Goal: Information Seeking & Learning: Find specific fact

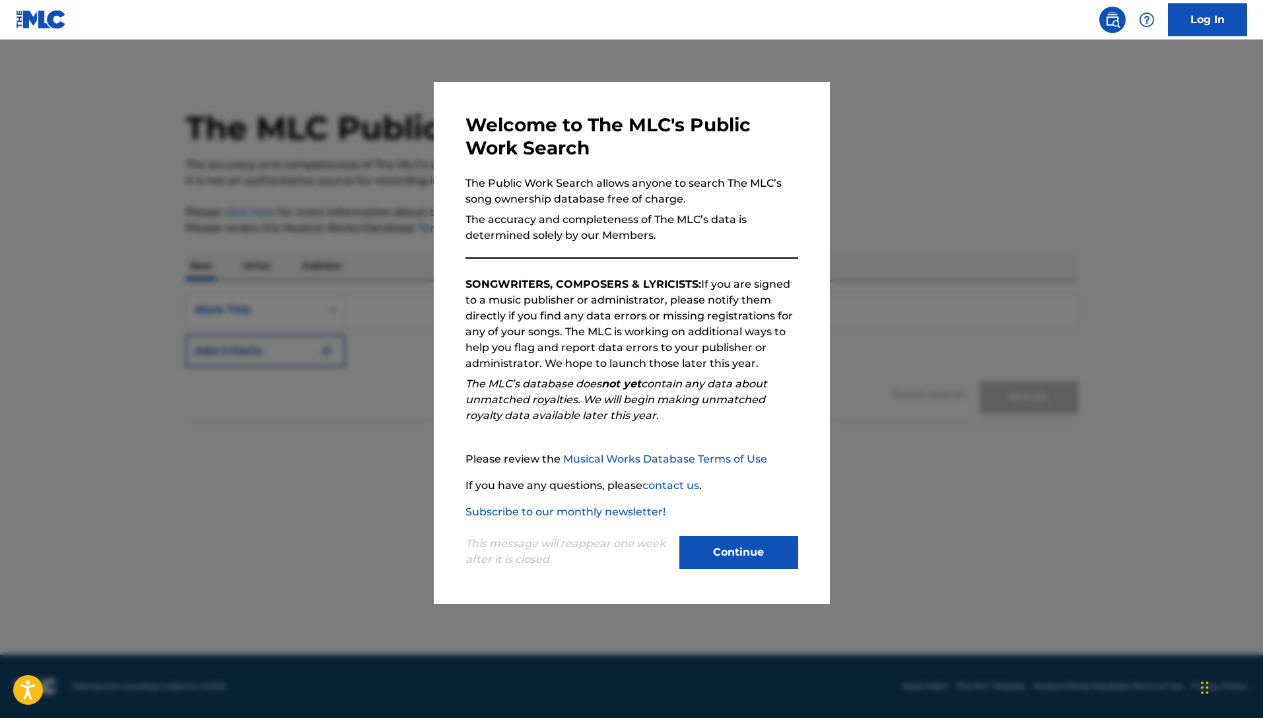
click at [746, 542] on button "Continue" at bounding box center [738, 552] width 119 height 33
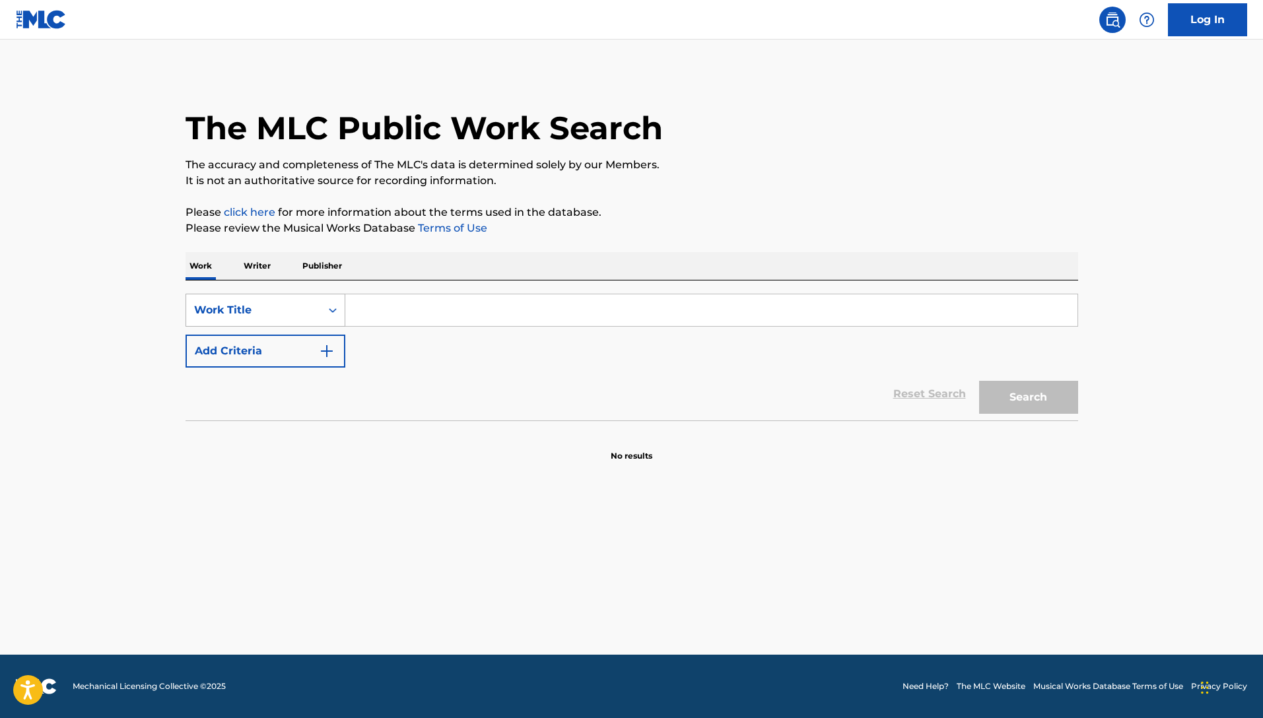
click at [333, 311] on icon "Search Form" at bounding box center [332, 310] width 13 height 13
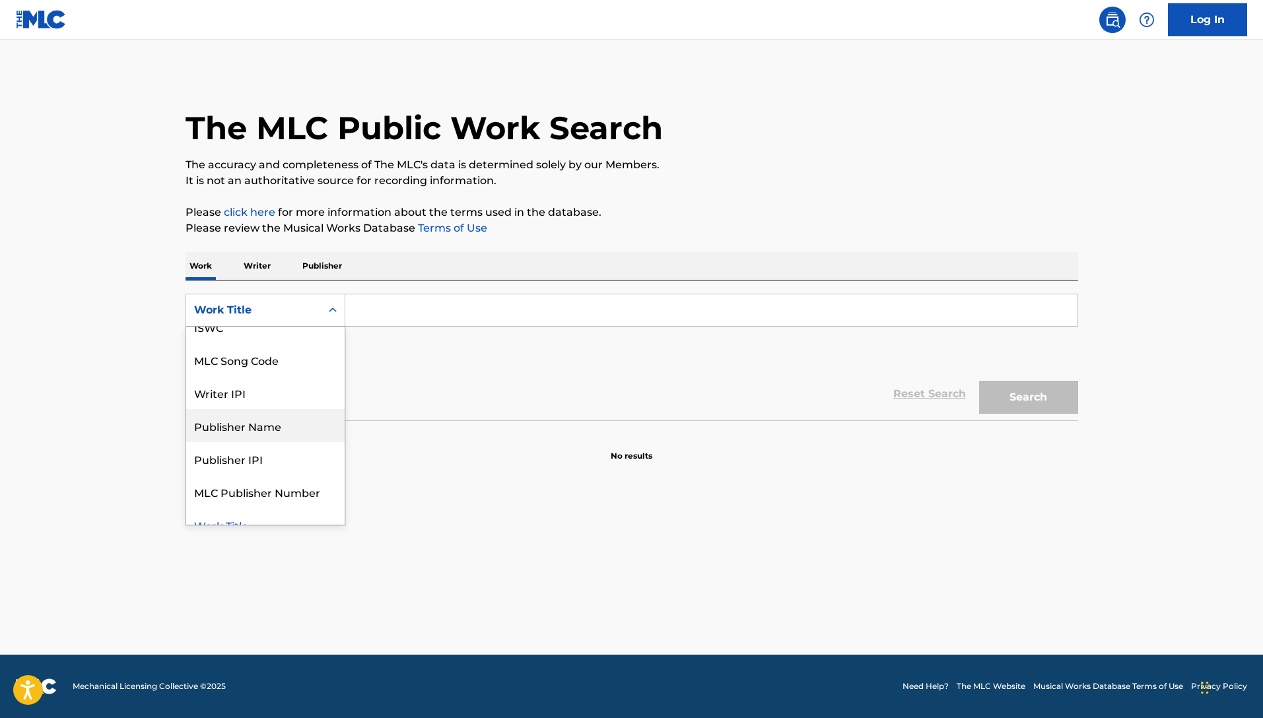
scroll to position [66, 0]
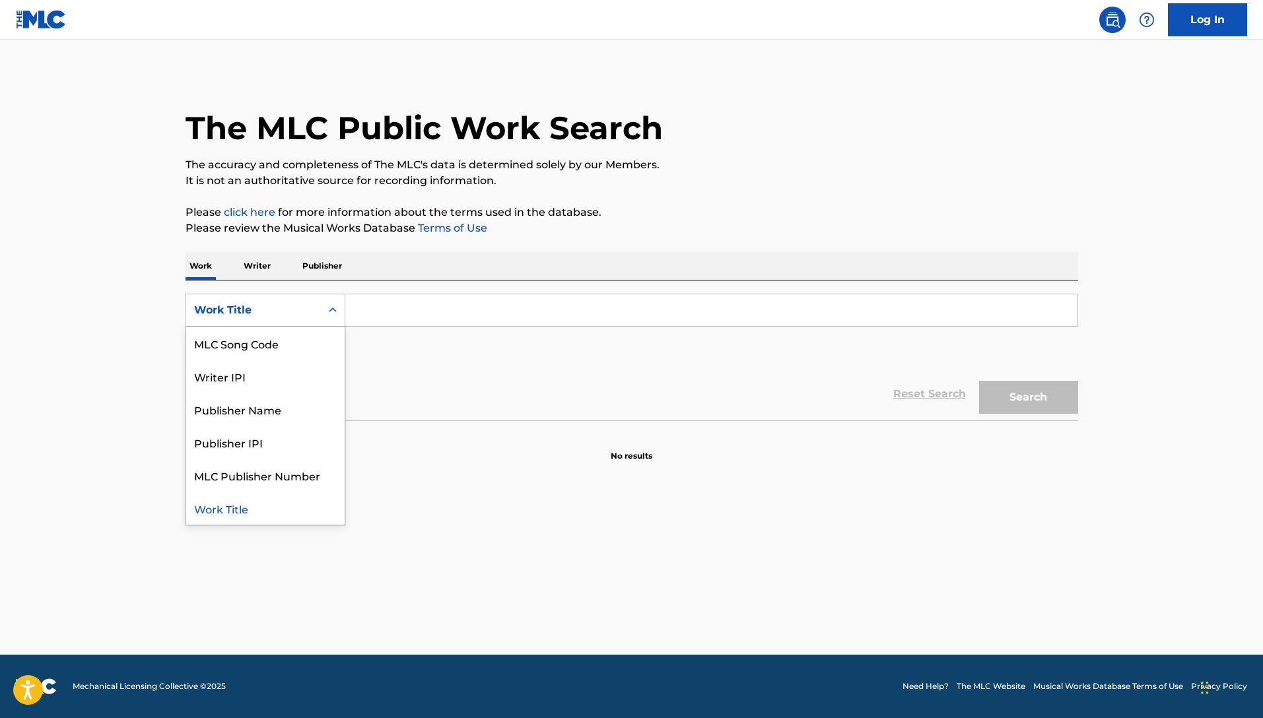
click at [257, 509] on div "Work Title" at bounding box center [265, 508] width 158 height 33
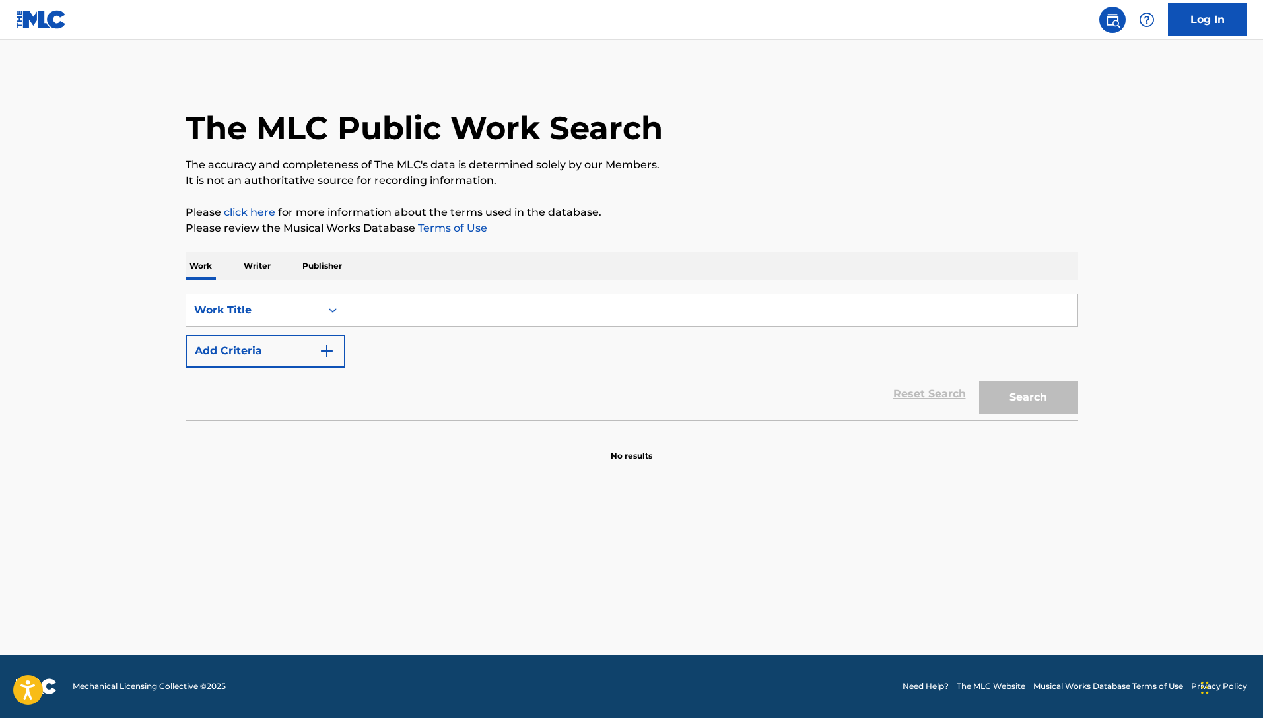
click at [325, 356] on img "Search Form" at bounding box center [327, 351] width 16 height 16
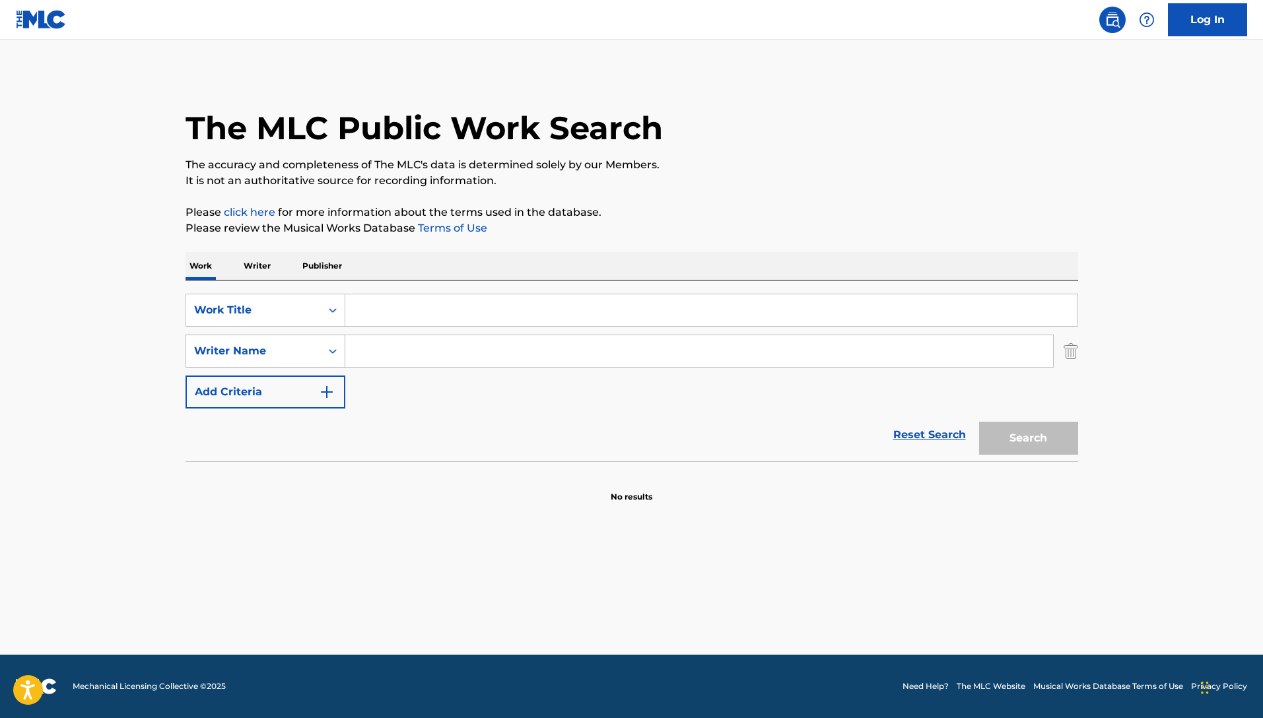
click at [333, 354] on icon "Search Form" at bounding box center [332, 351] width 13 height 13
click at [331, 350] on icon "Search Form" at bounding box center [332, 351] width 13 height 13
click at [331, 310] on icon "Search Form" at bounding box center [333, 310] width 8 height 5
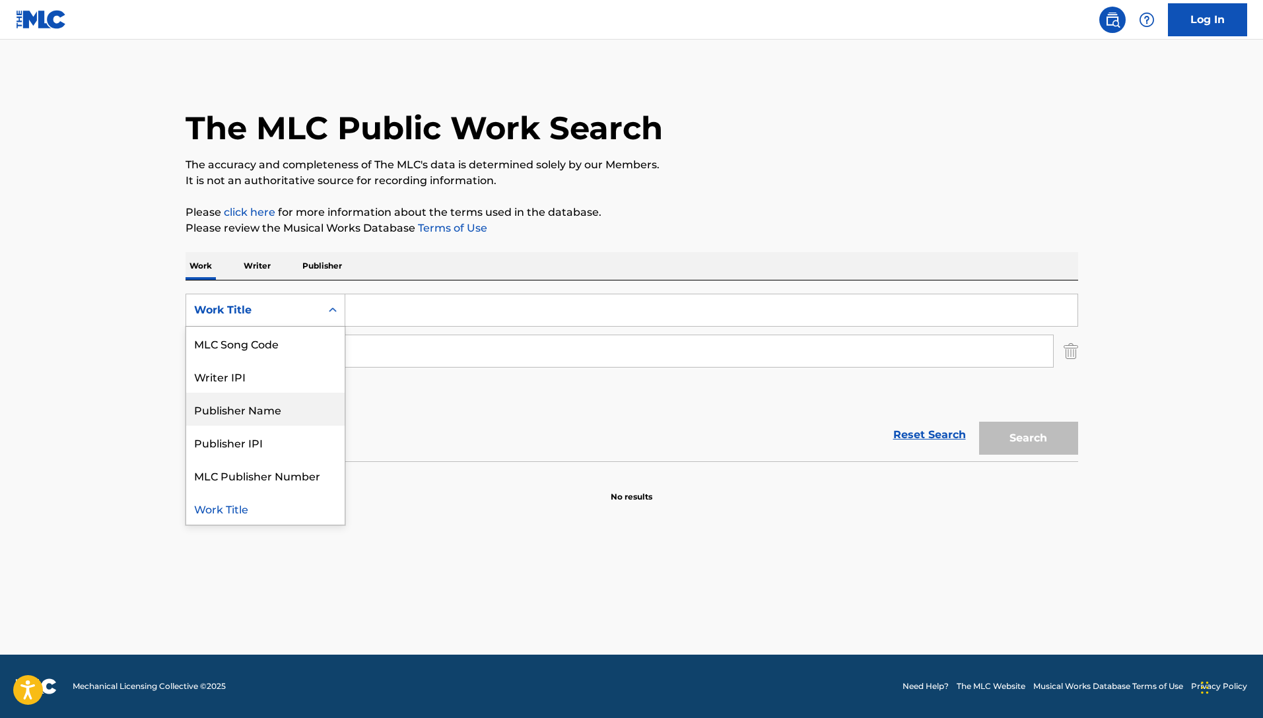
scroll to position [0, 0]
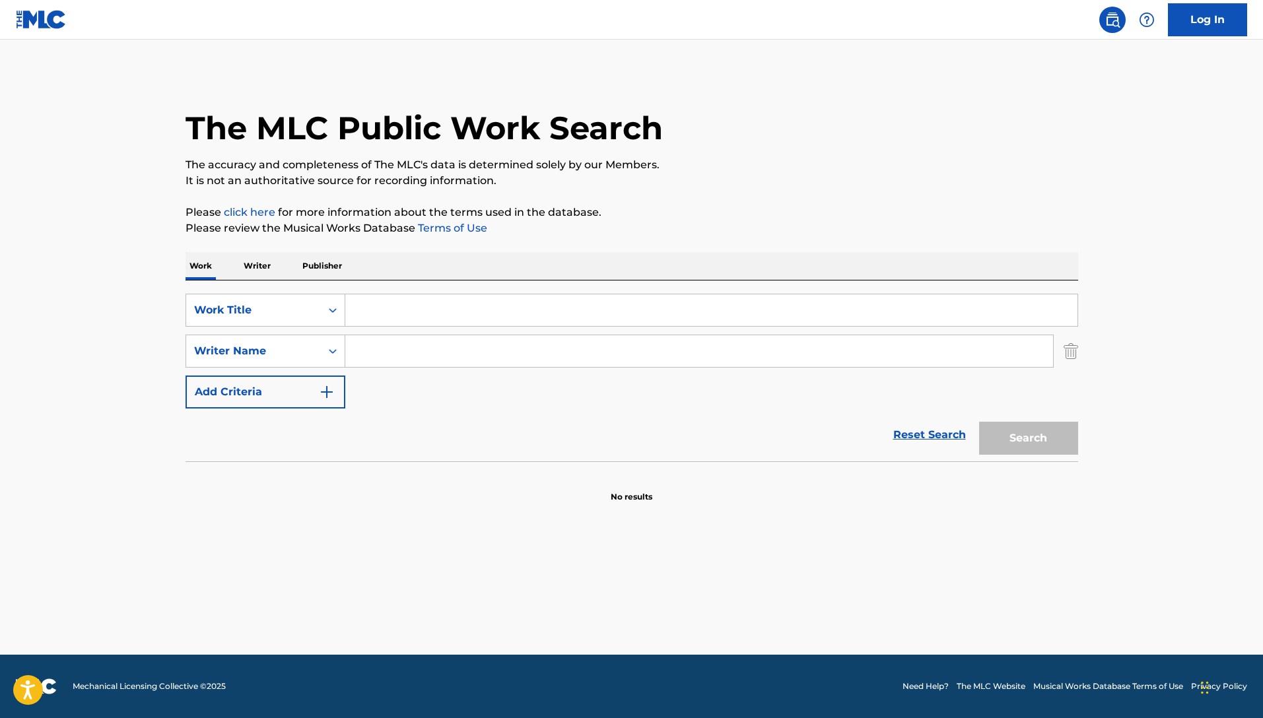
click at [249, 265] on p "Writer" at bounding box center [257, 266] width 35 height 28
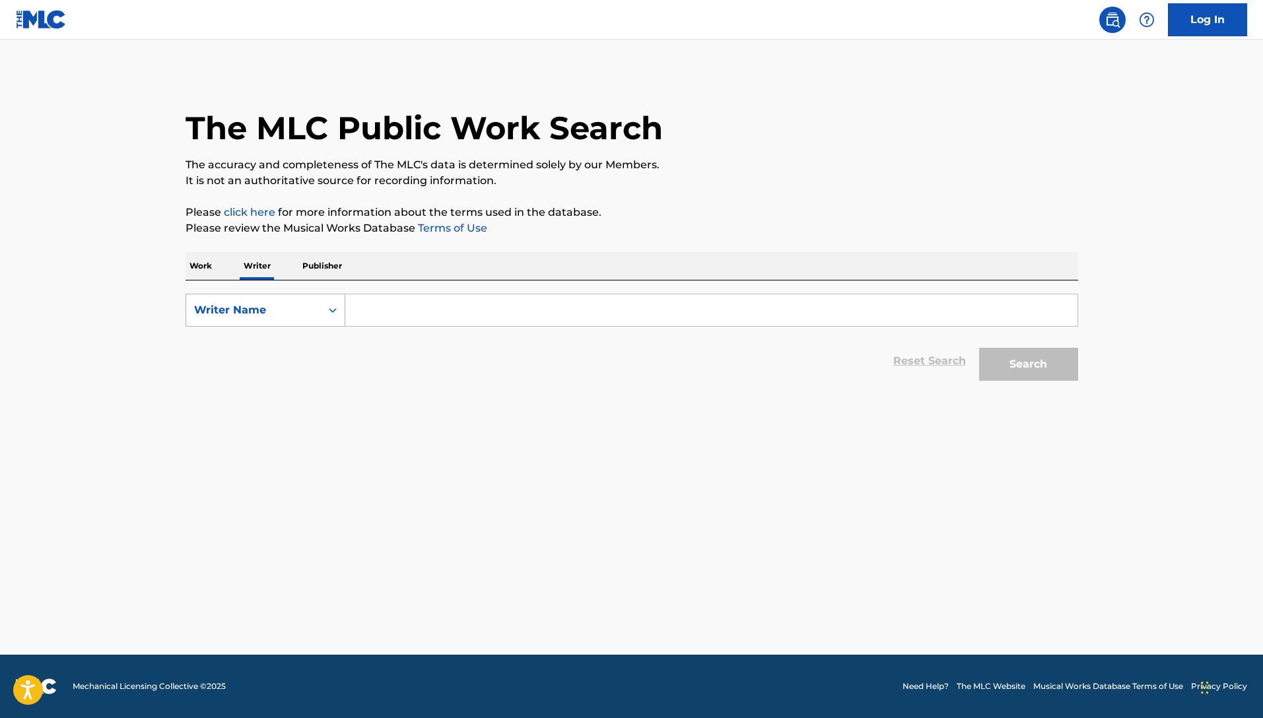
click at [327, 304] on icon "Search Form" at bounding box center [332, 310] width 13 height 13
click at [324, 264] on p "Publisher" at bounding box center [322, 266] width 48 height 28
click at [332, 312] on icon "Search Form" at bounding box center [332, 310] width 13 height 13
click at [302, 407] on div "Publisher Name" at bounding box center [265, 409] width 158 height 33
click at [395, 314] on input "Search Form" at bounding box center [711, 310] width 732 height 32
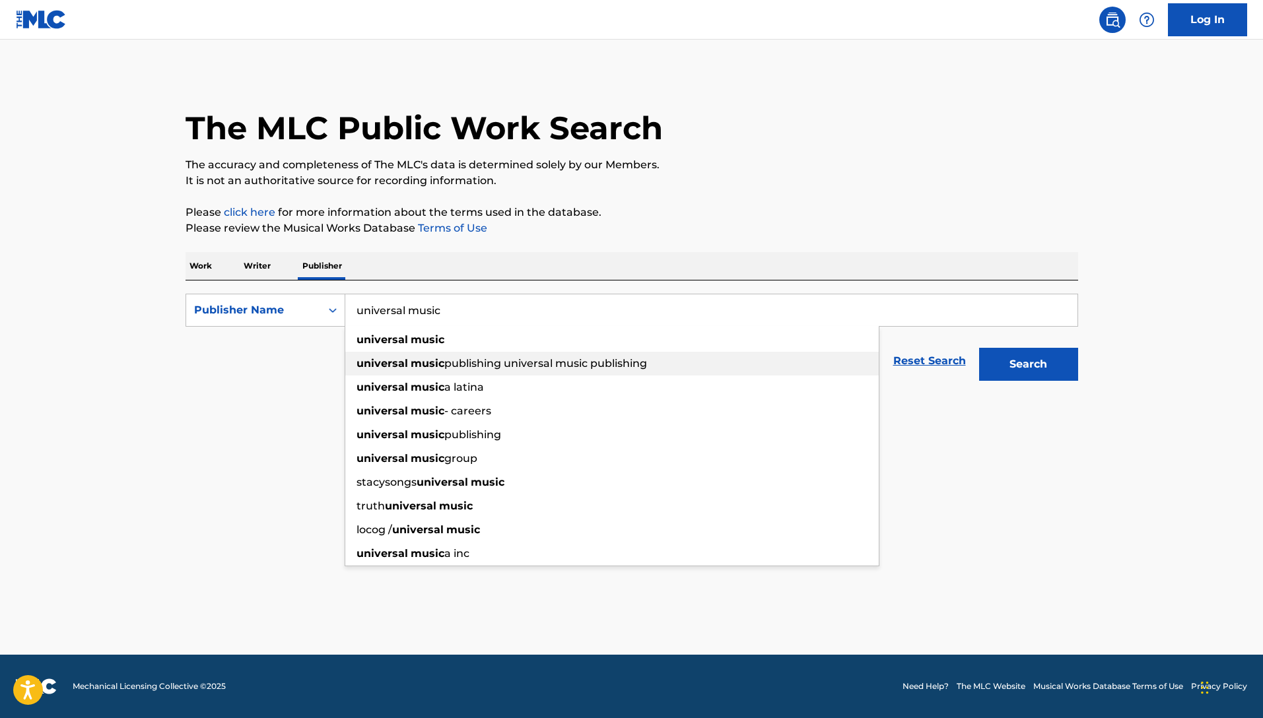
click at [408, 366] on span "Search Form" at bounding box center [409, 363] width 3 height 13
type input "universal music publishing universal music publishing"
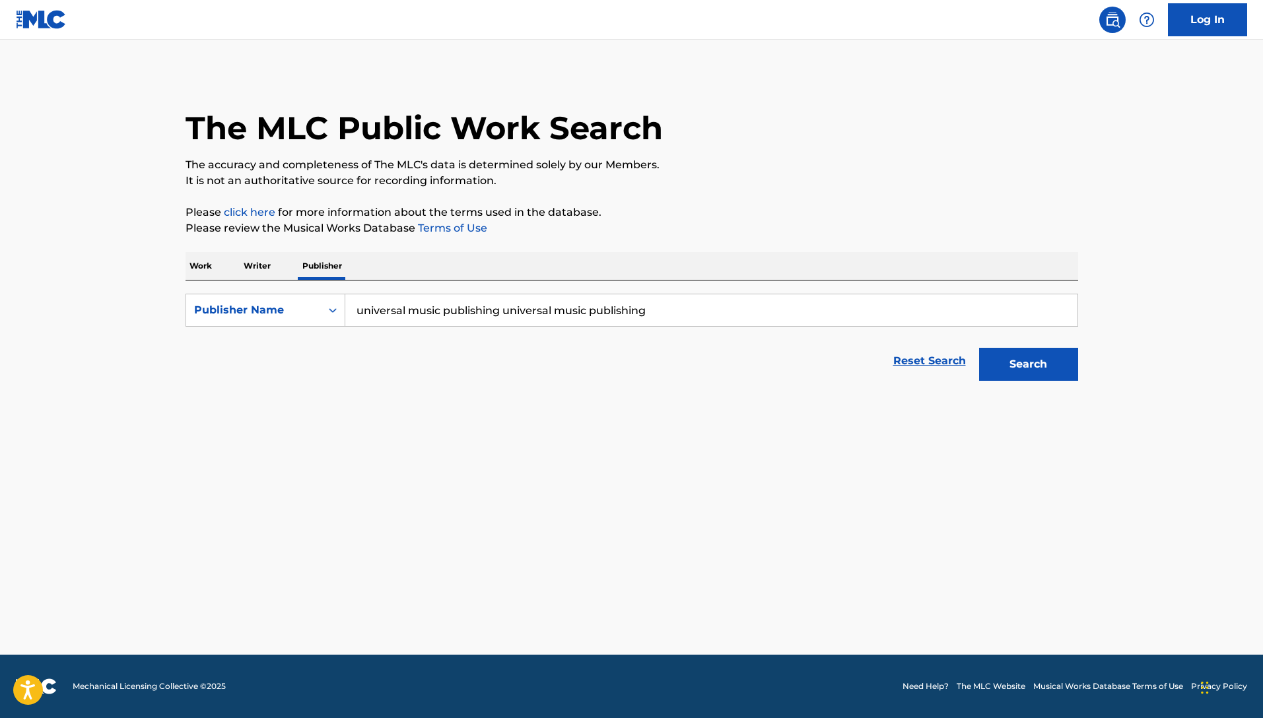
click at [1025, 366] on button "Search" at bounding box center [1028, 364] width 99 height 33
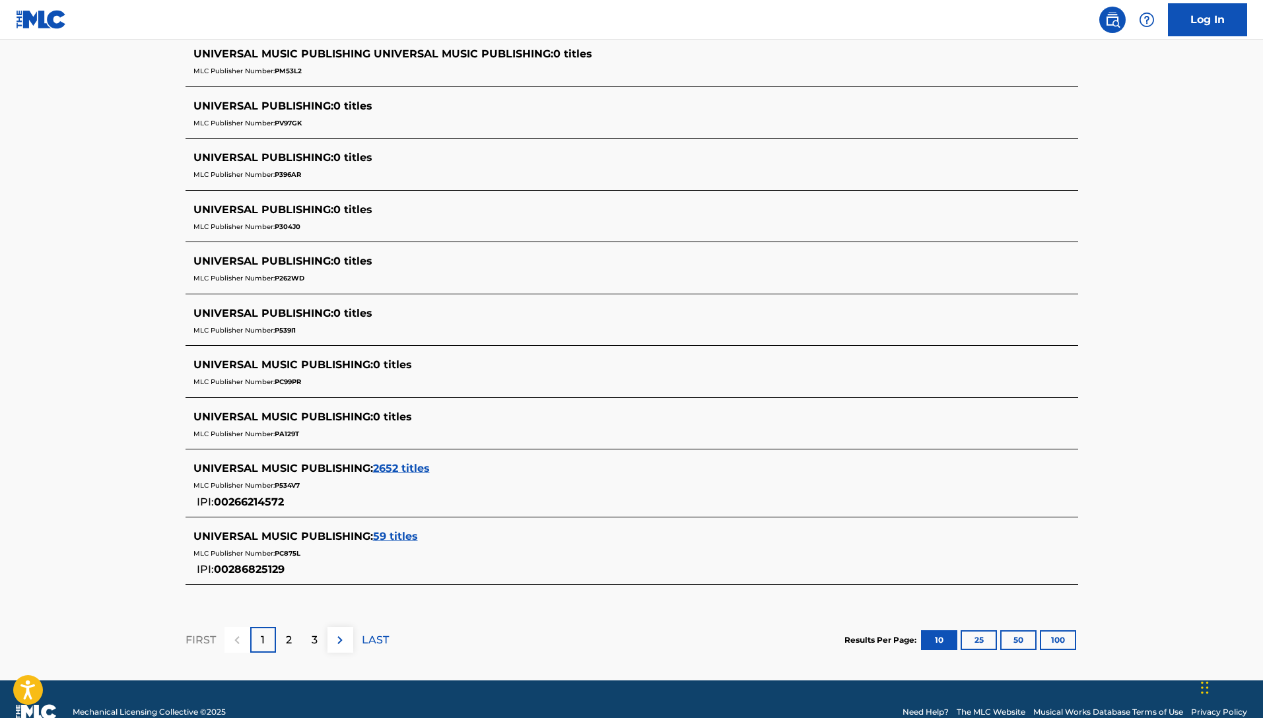
scroll to position [407, 0]
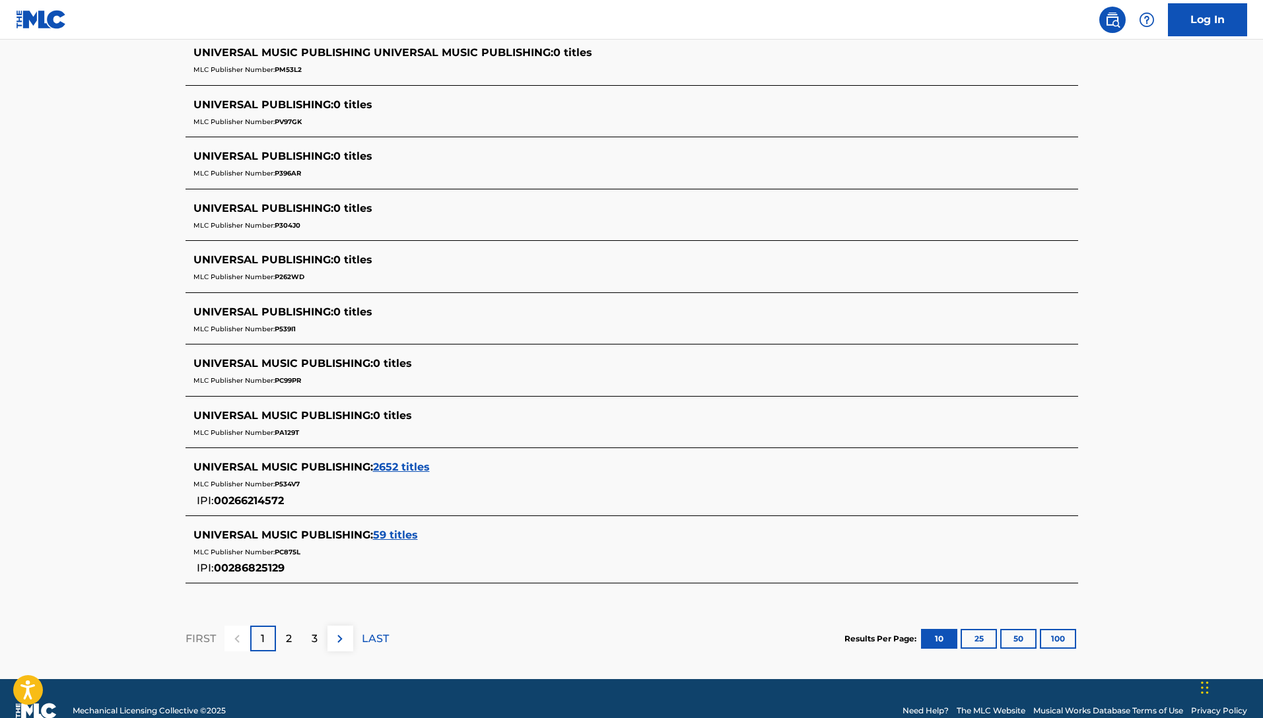
click at [411, 464] on span "2652 titles" at bounding box center [401, 467] width 57 height 13
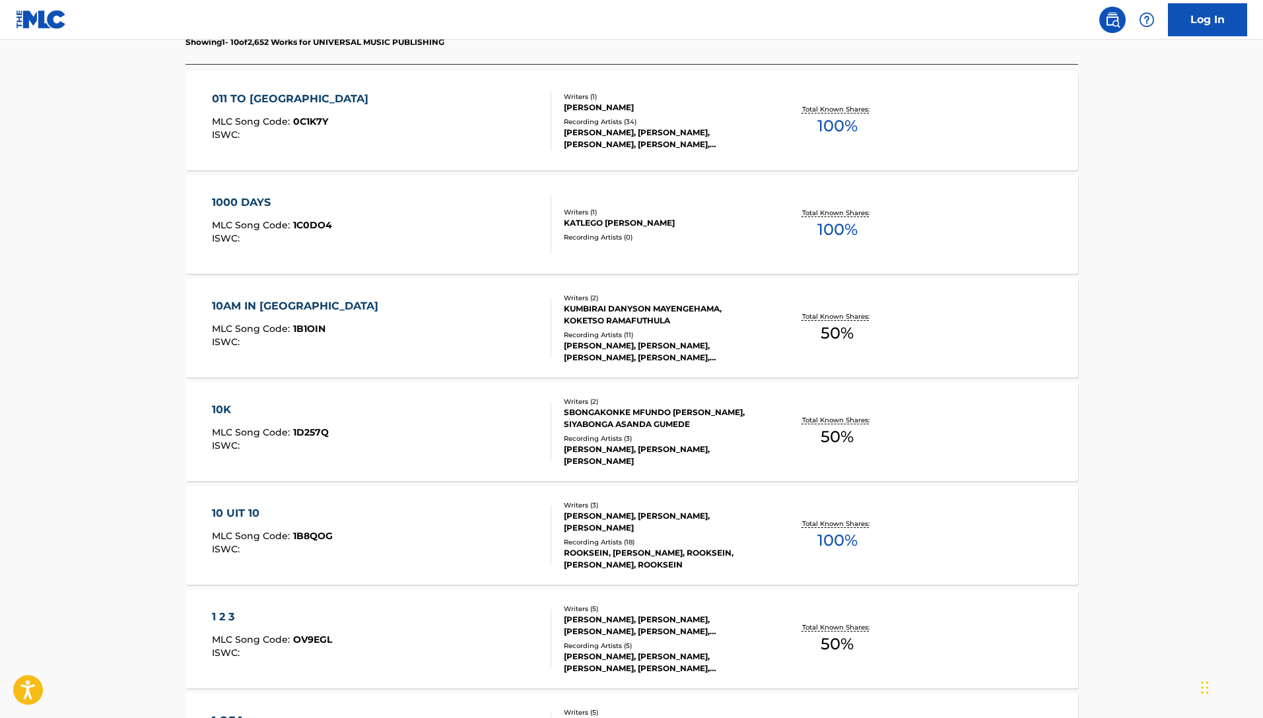
click at [224, 516] on div "10 UIT 10" at bounding box center [272, 514] width 121 height 16
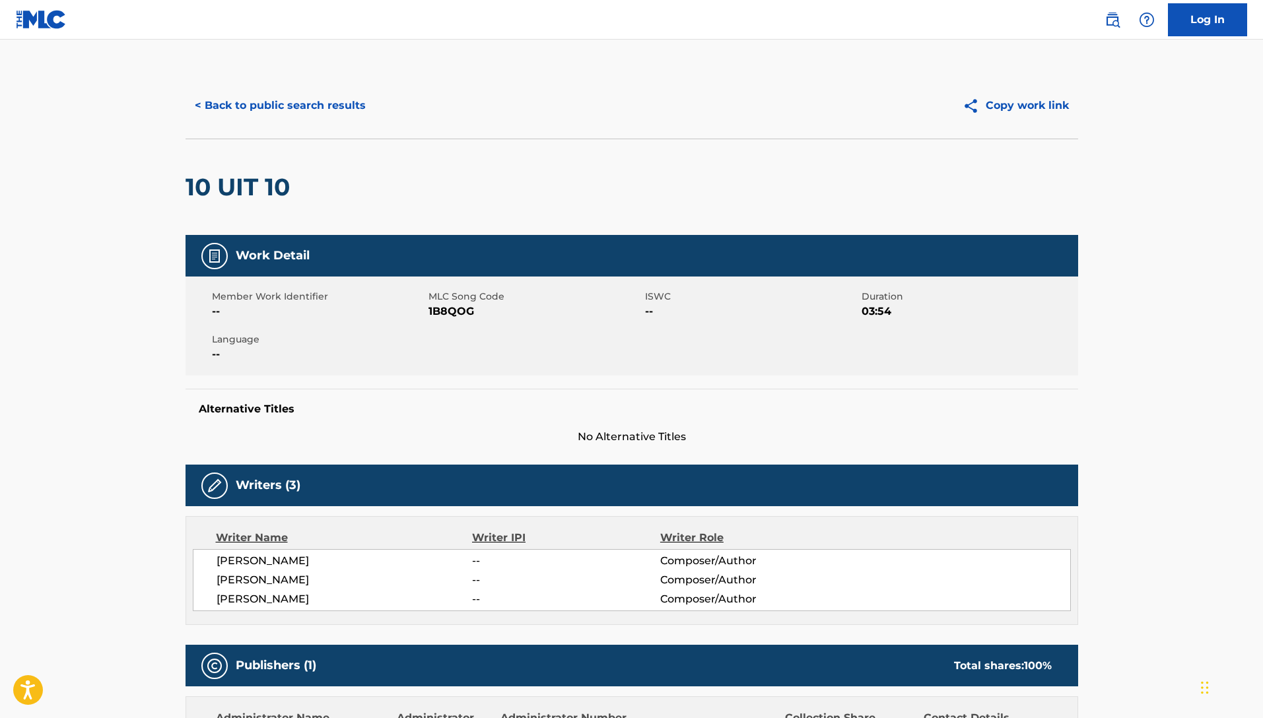
click at [210, 102] on button "< Back to public search results" at bounding box center [279, 105] width 189 height 33
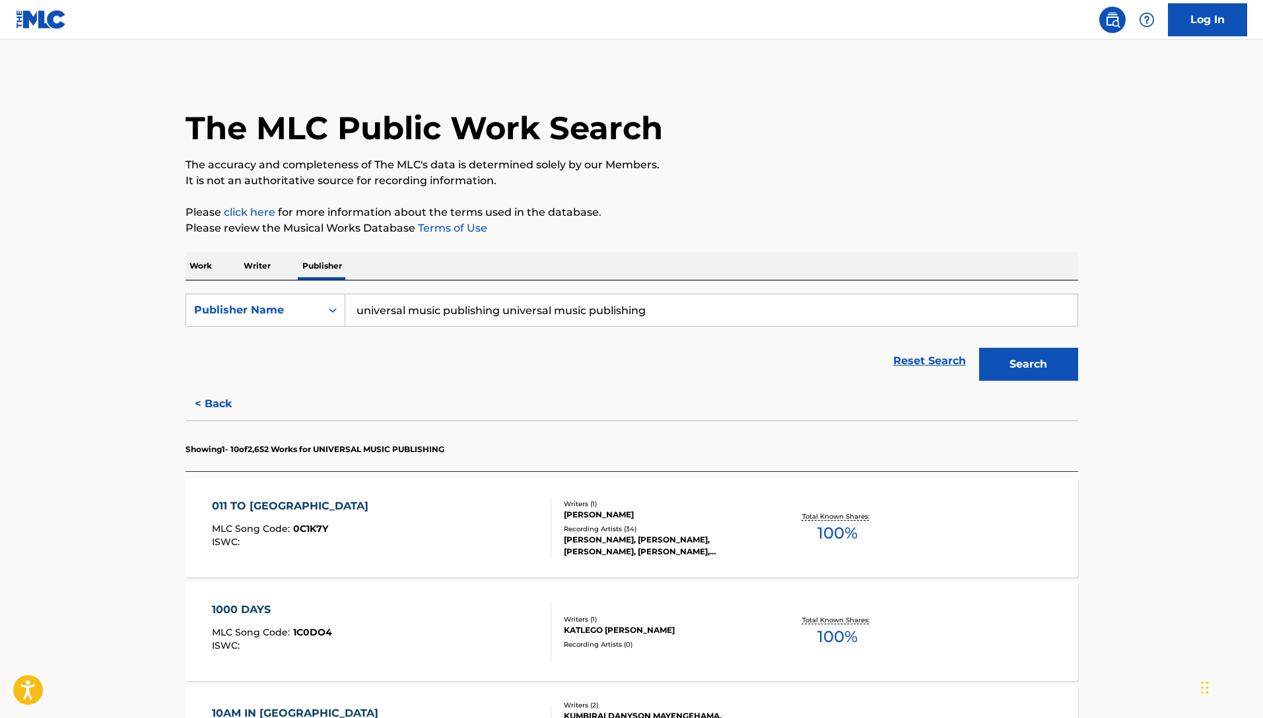
click at [204, 265] on p "Work" at bounding box center [200, 266] width 30 height 28
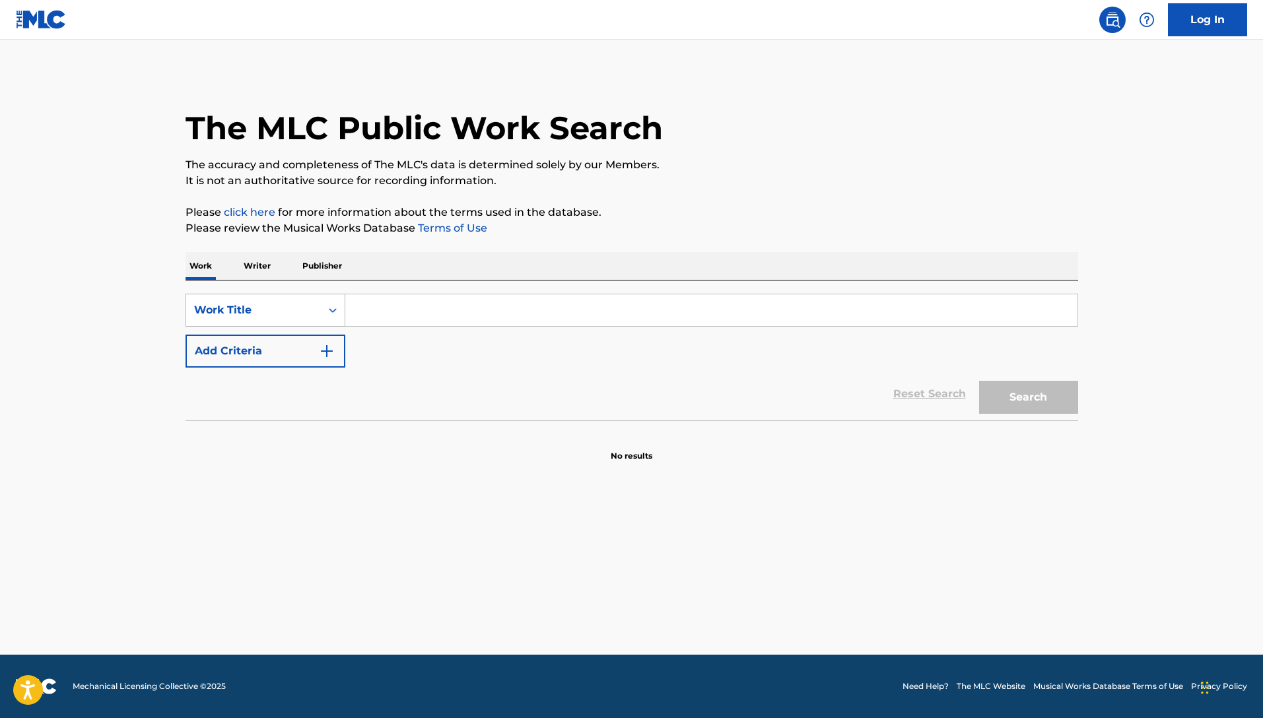
click at [249, 310] on div "Work Title" at bounding box center [253, 310] width 119 height 16
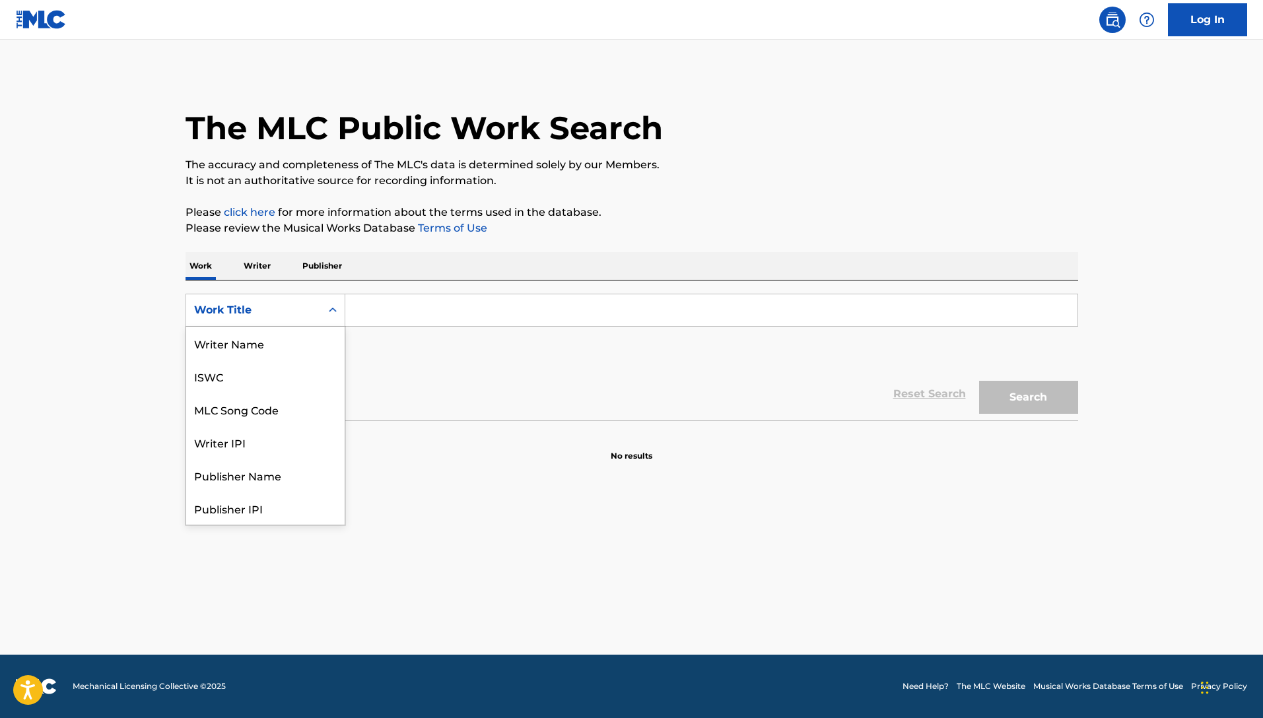
scroll to position [66, 0]
click at [255, 341] on div "MLC Song Code" at bounding box center [265, 343] width 158 height 33
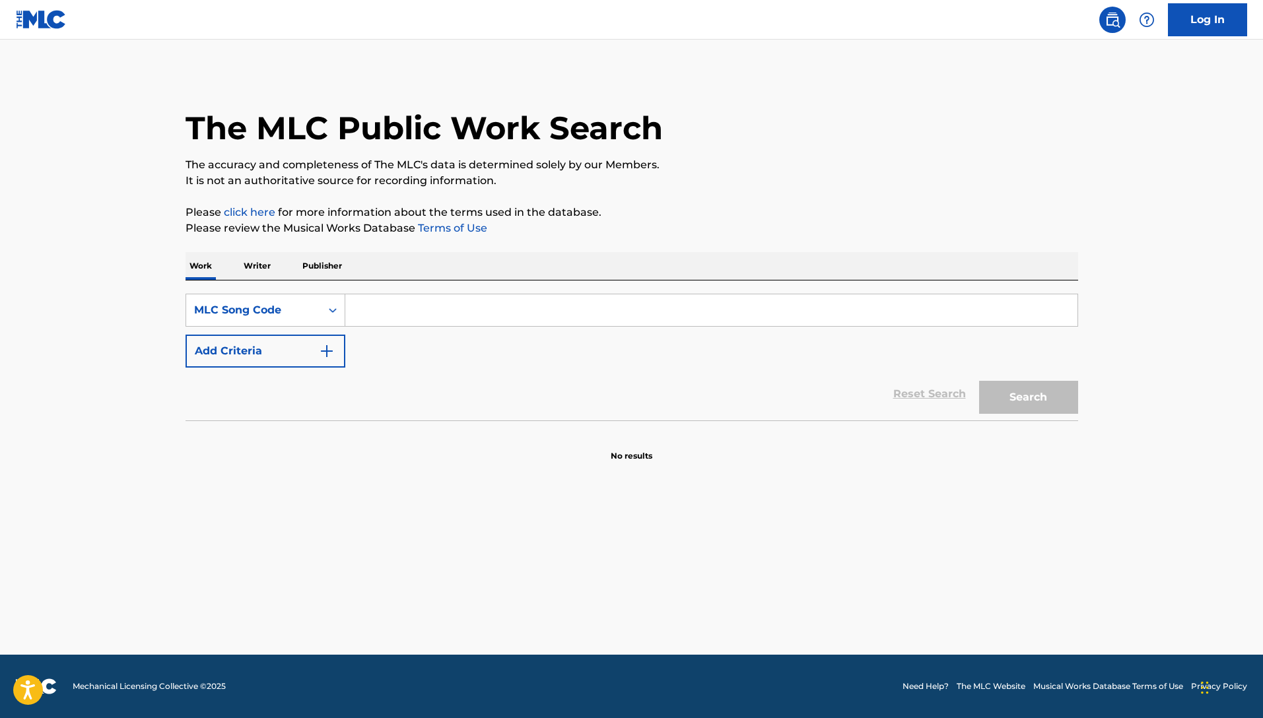
click at [353, 310] on input "Search Form" at bounding box center [711, 310] width 732 height 32
paste input "BRZ777"
type input "BRZ777"
click at [1016, 398] on button "Search" at bounding box center [1028, 397] width 99 height 33
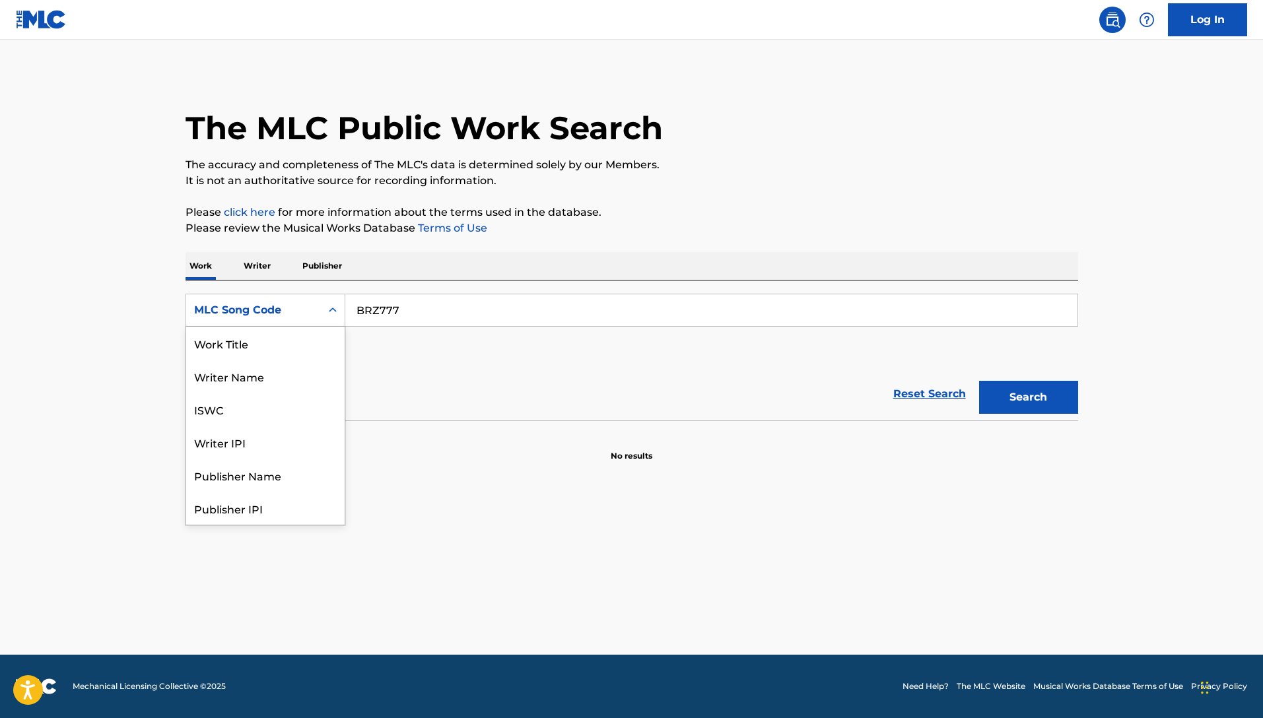
click at [337, 310] on icon "Search Form" at bounding box center [332, 310] width 13 height 13
click at [328, 331] on div "ISWC" at bounding box center [265, 343] width 158 height 33
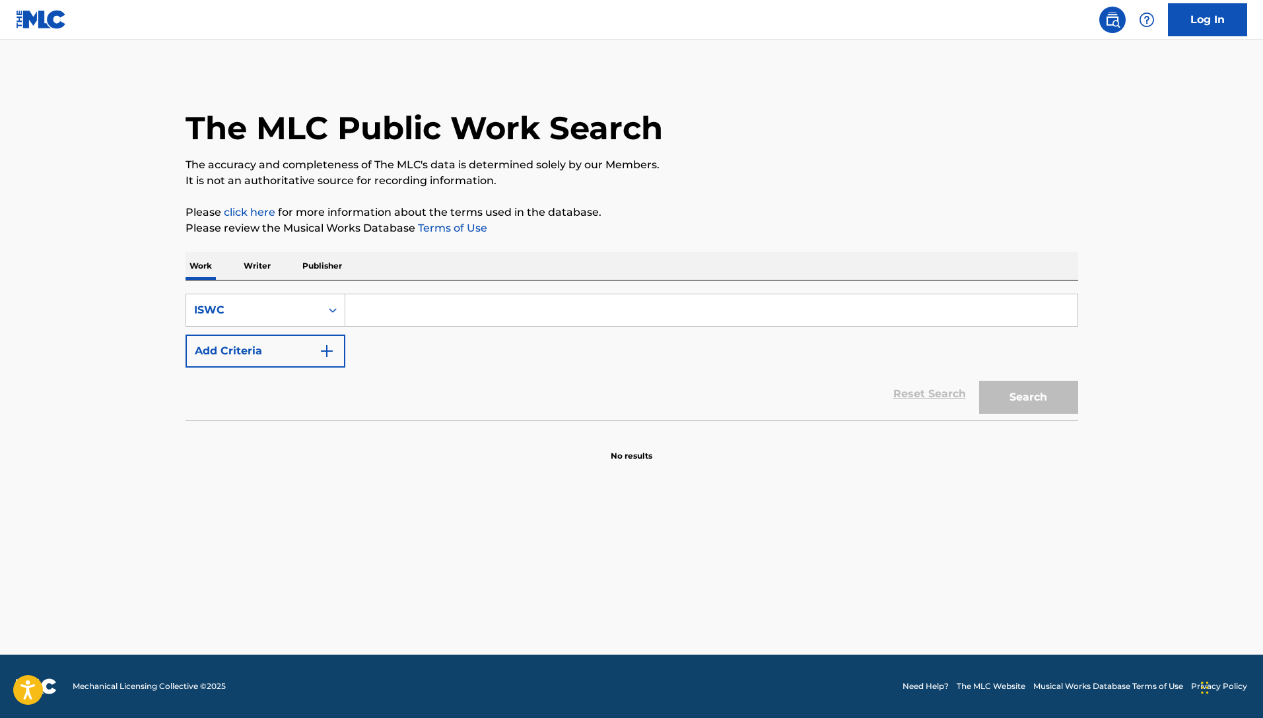
click at [415, 306] on input "Search Form" at bounding box center [711, 310] width 732 height 32
paste input "BVL346"
type input "BVL346"
click at [1016, 397] on button "Search" at bounding box center [1028, 397] width 99 height 33
click at [253, 313] on div "ISWC" at bounding box center [253, 310] width 119 height 16
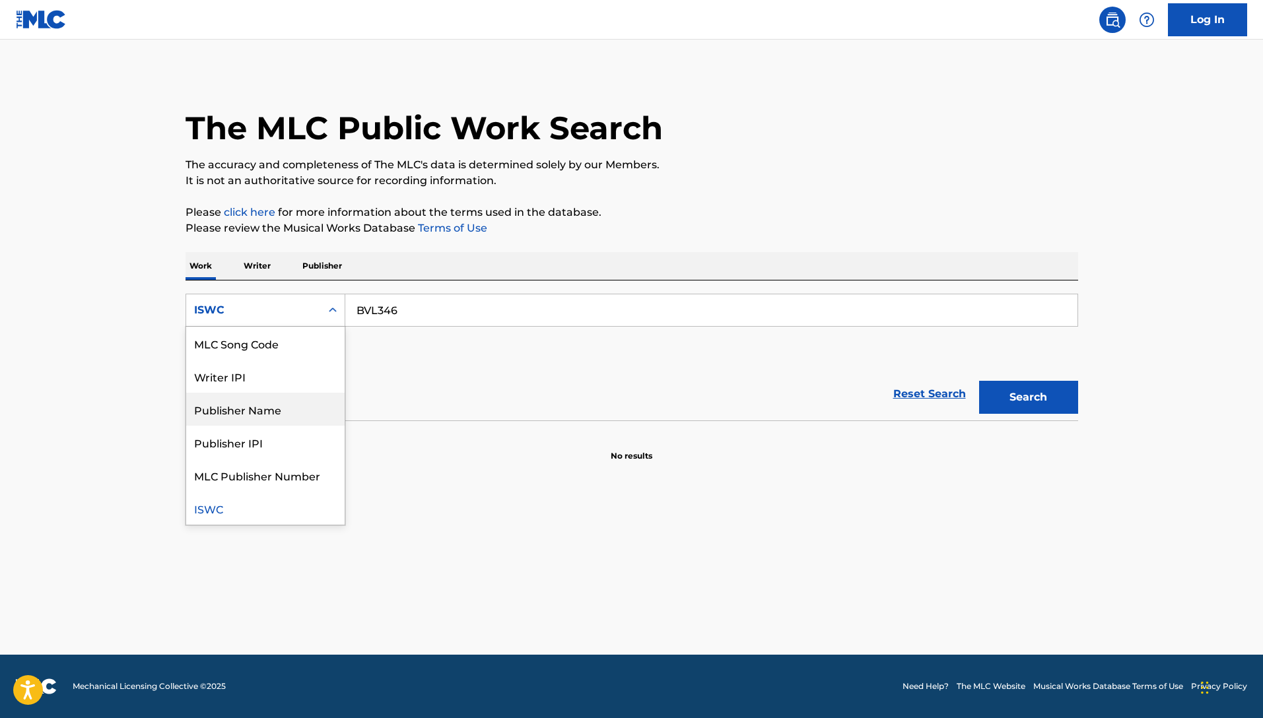
scroll to position [0, 0]
click at [268, 338] on div "Work Title" at bounding box center [265, 343] width 158 height 33
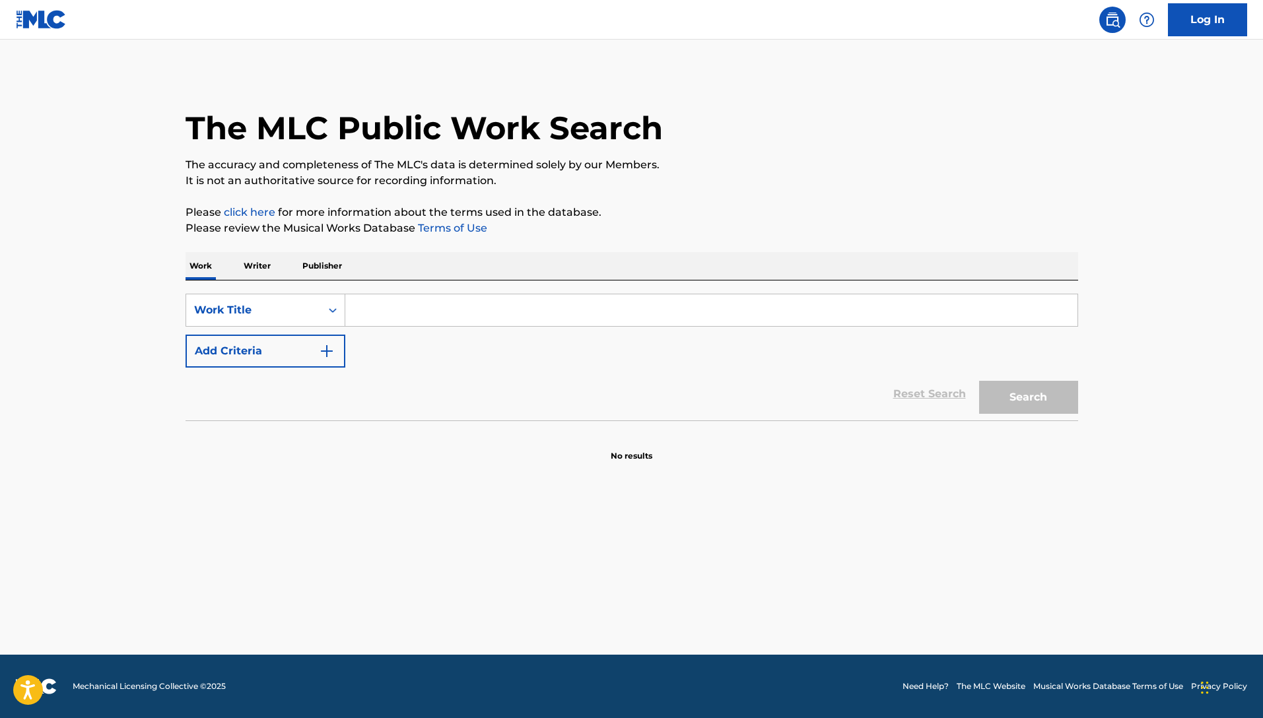
click at [405, 315] on input "Search Form" at bounding box center [711, 310] width 732 height 32
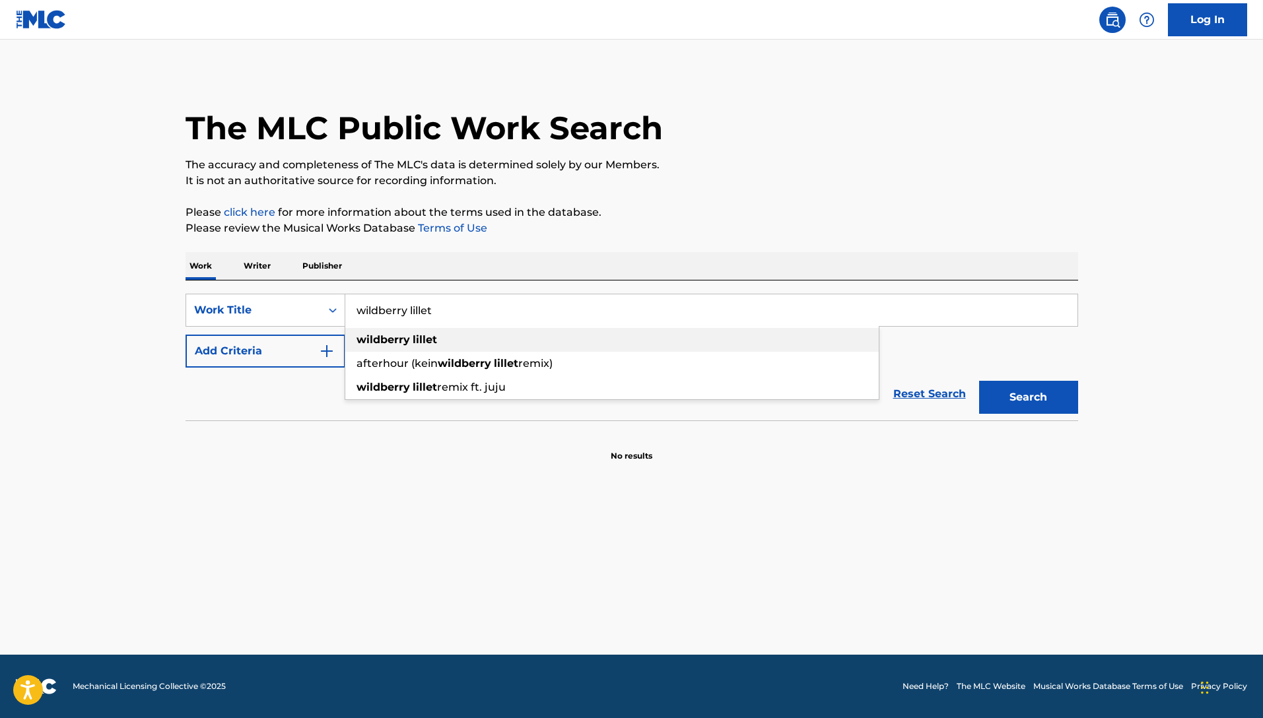
type input "wildberry lillet"
click at [403, 335] on strong "wildberry" at bounding box center [382, 339] width 53 height 13
click at [1035, 399] on button "Search" at bounding box center [1028, 397] width 99 height 33
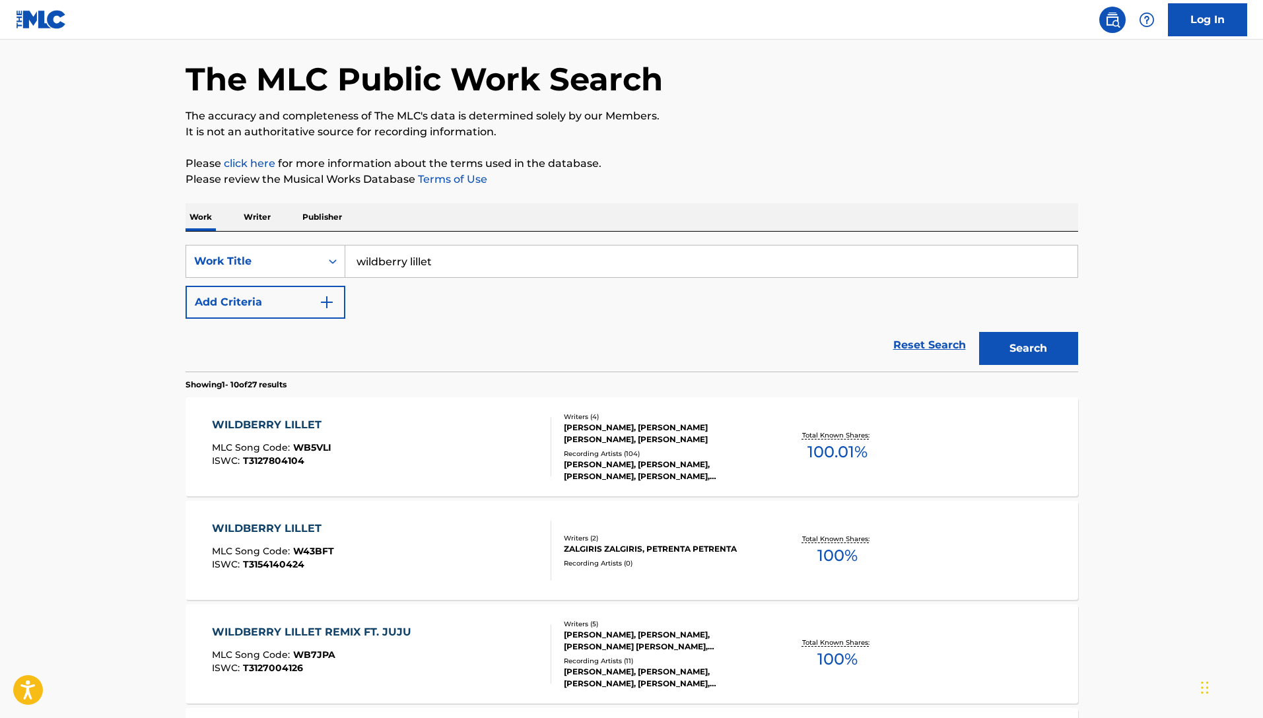
scroll to position [56, 0]
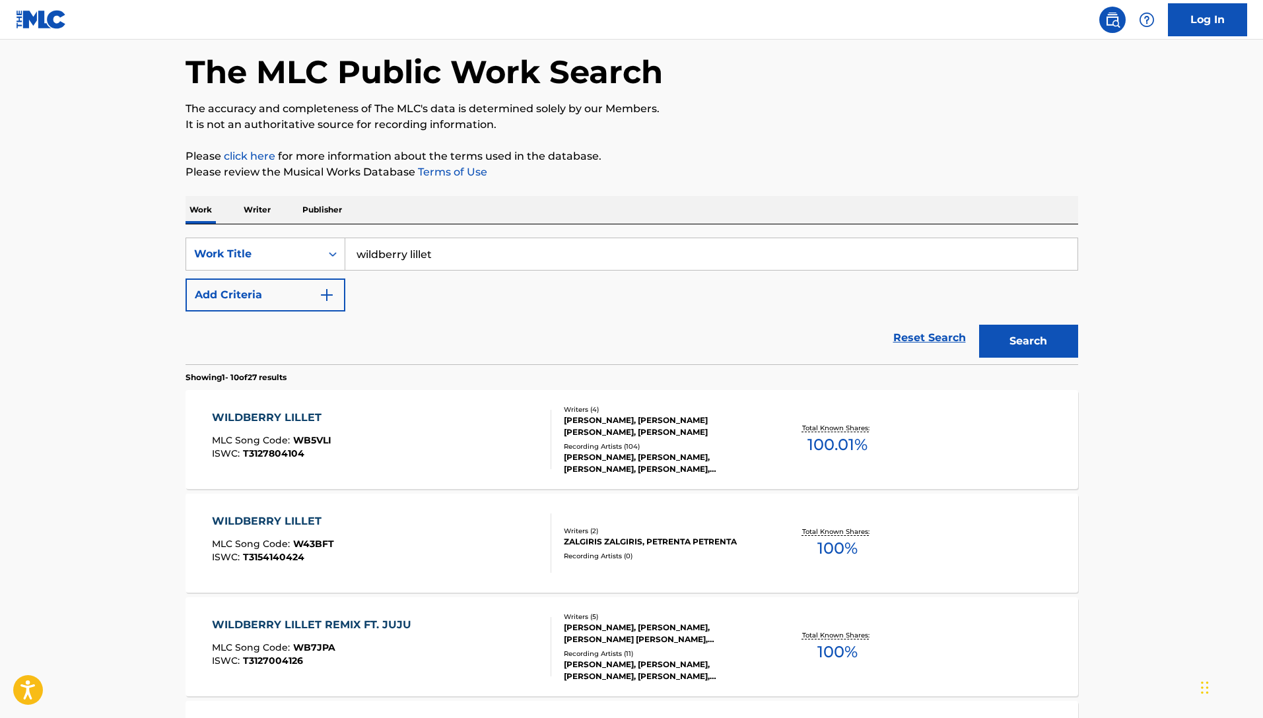
click at [219, 416] on div "WILDBERRY LILLET" at bounding box center [271, 418] width 119 height 16
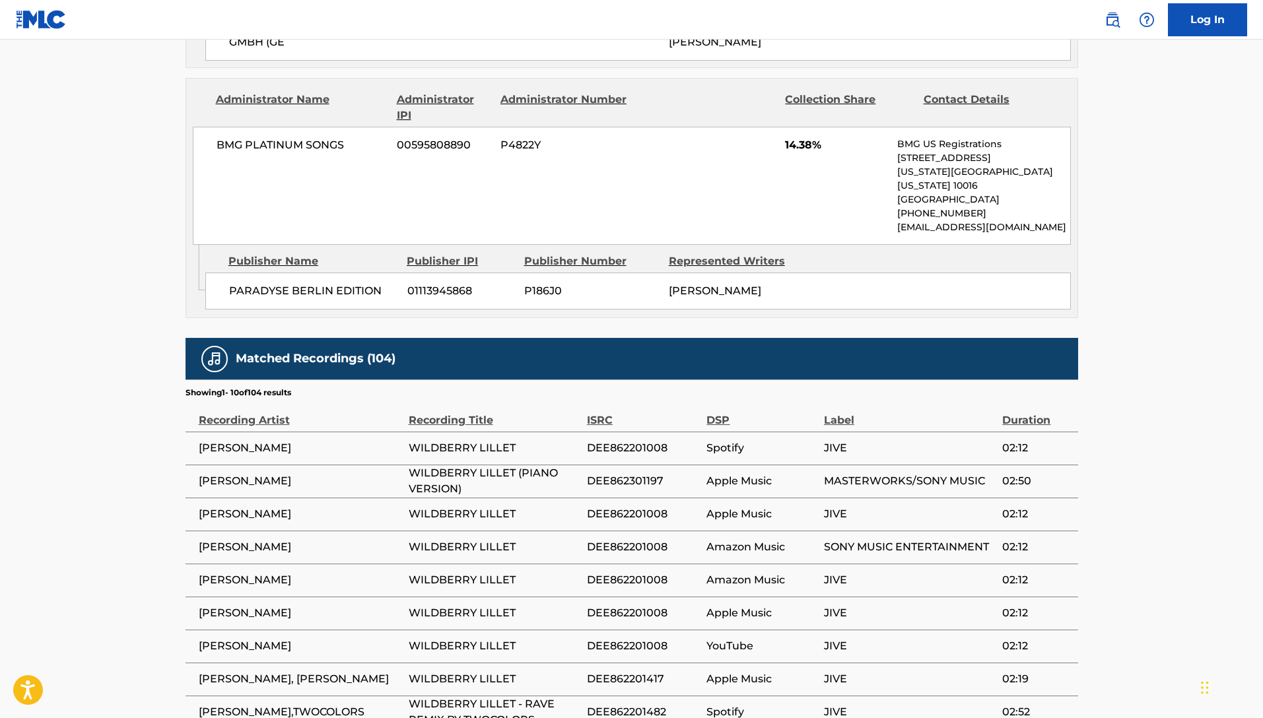
scroll to position [2033, 0]
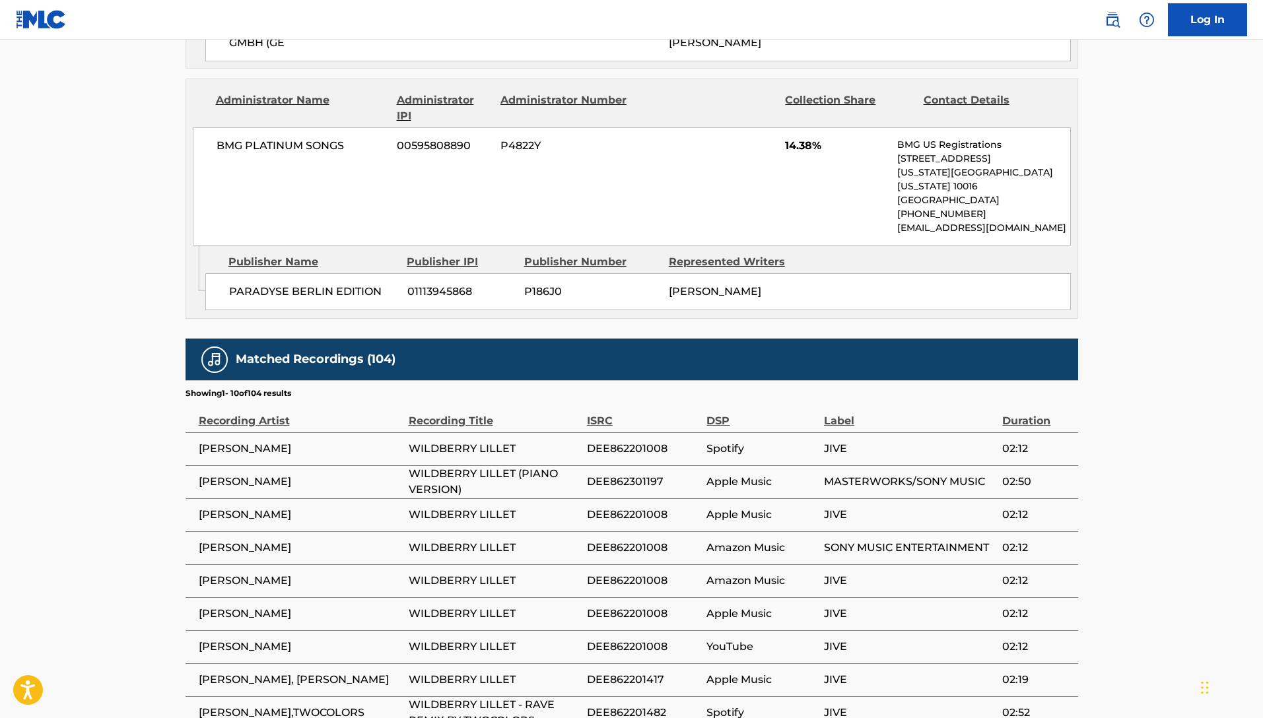
scroll to position [2035, 0]
